Goal: Participate in discussion

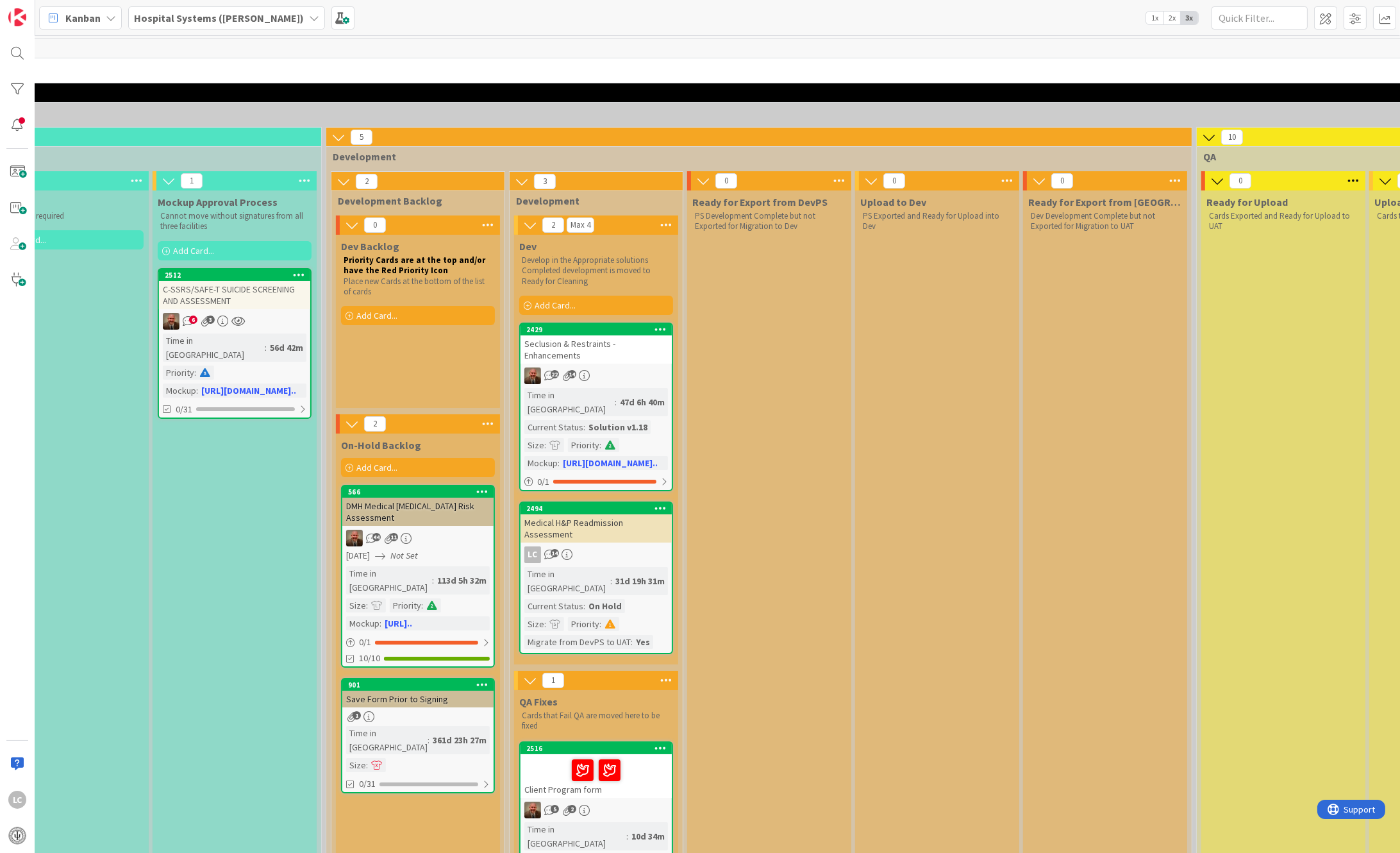
scroll to position [0, 719]
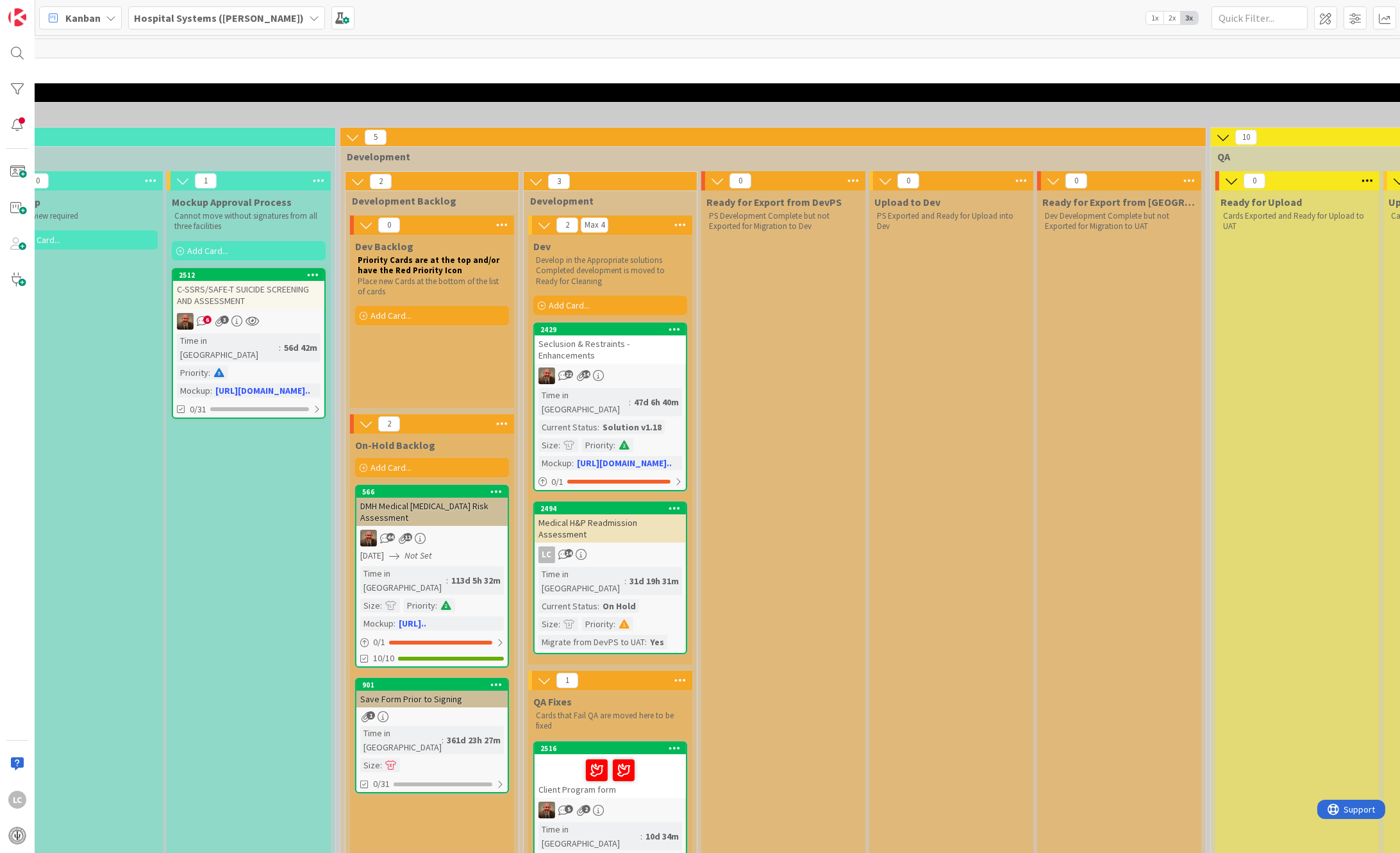
click at [643, 829] on div "10d 34m" at bounding box center [662, 835] width 39 height 14
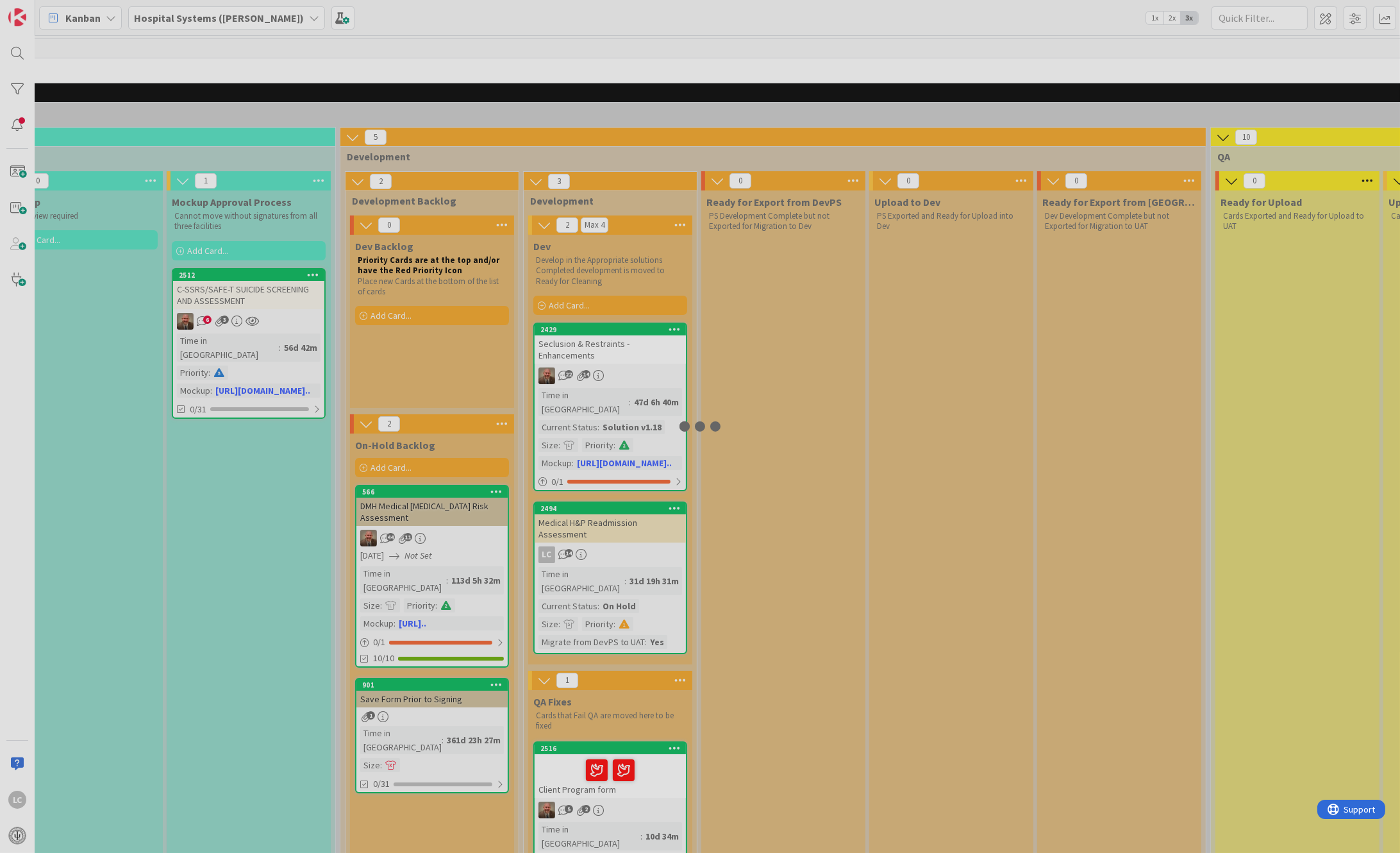
click at [602, 777] on div at bounding box center [700, 426] width 1400 height 853
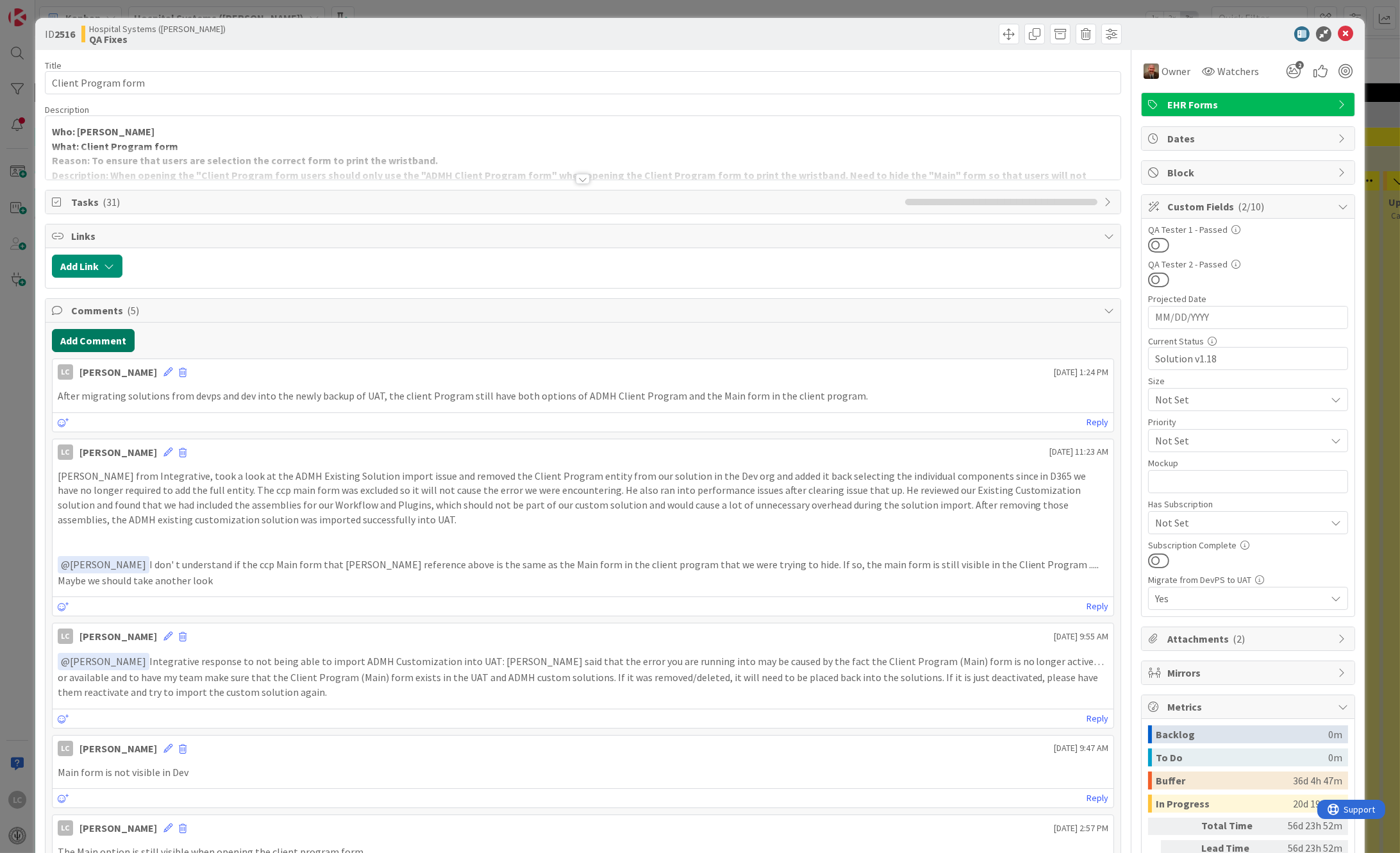
click at [80, 339] on button "Add Comment" at bounding box center [93, 341] width 82 height 23
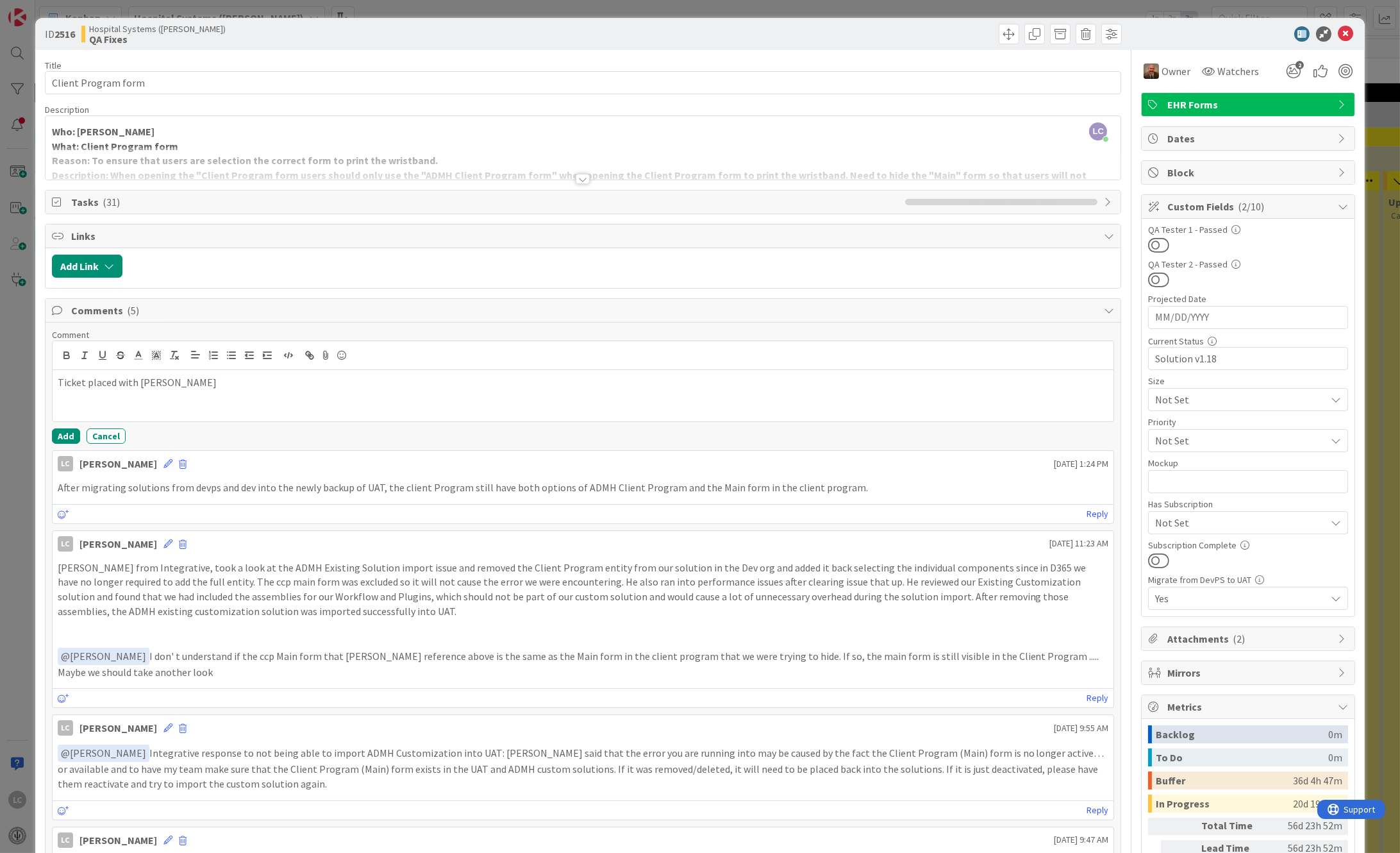
click at [171, 388] on p "Ticket placed with [PERSON_NAME]" at bounding box center [583, 382] width 1051 height 15
click at [563, 382] on p "Ticket placed with [PERSON_NAME] regarding when the Main form came over with th…" at bounding box center [583, 382] width 1051 height 15
click at [65, 430] on button "Add" at bounding box center [66, 436] width 28 height 15
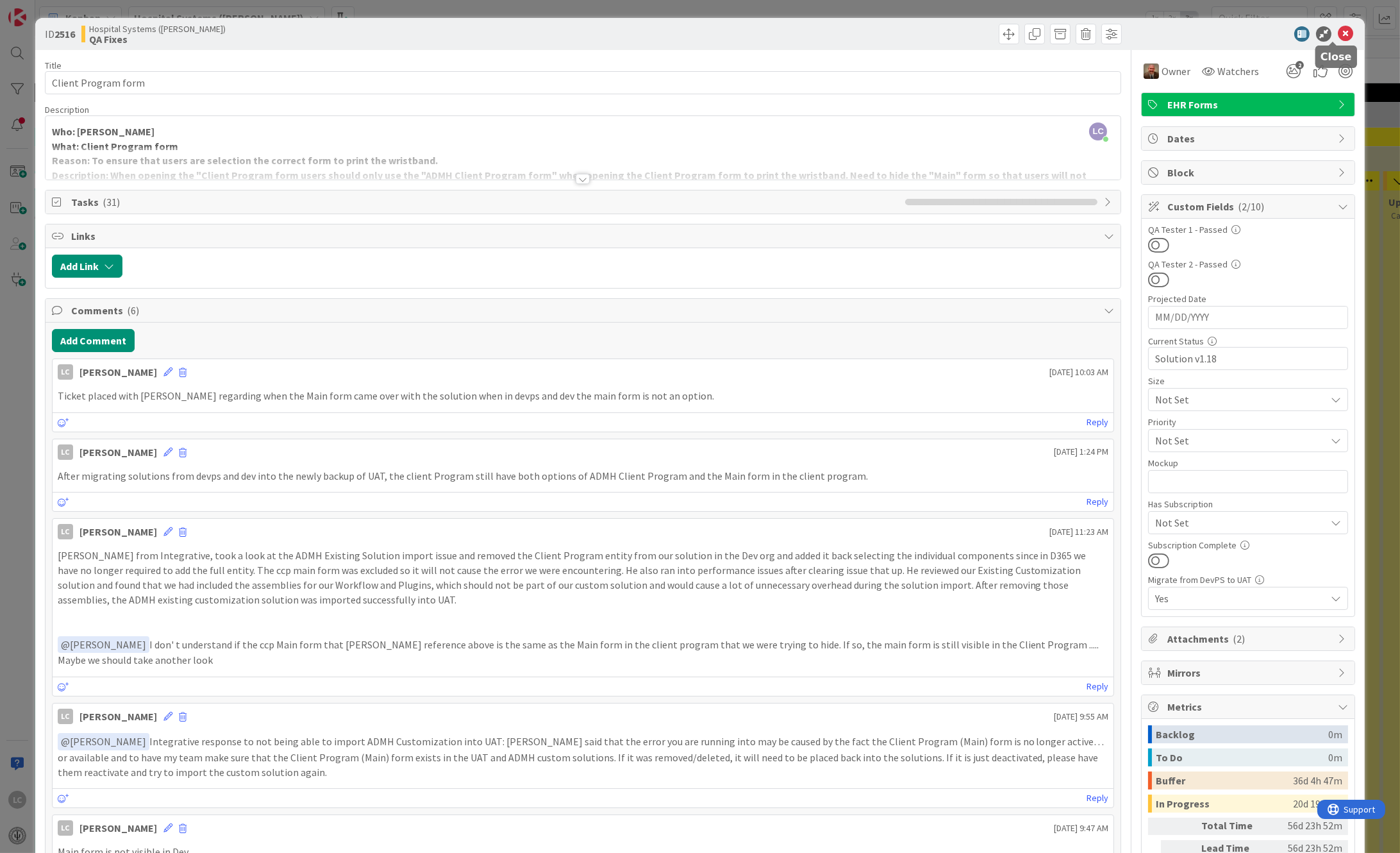
click at [1338, 31] on icon at bounding box center [1345, 34] width 15 height 15
